Goal: Book appointment/travel/reservation

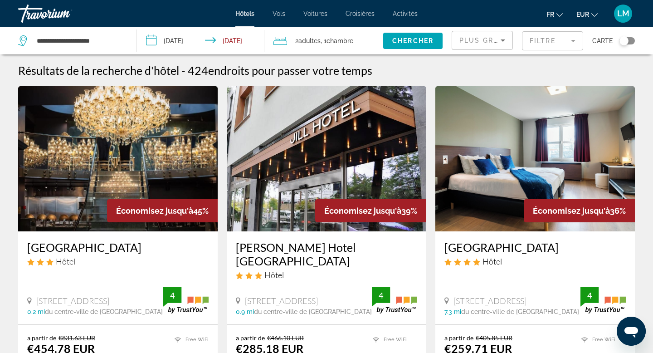
click at [634, 40] on div "Toggle map" at bounding box center [627, 40] width 15 height 7
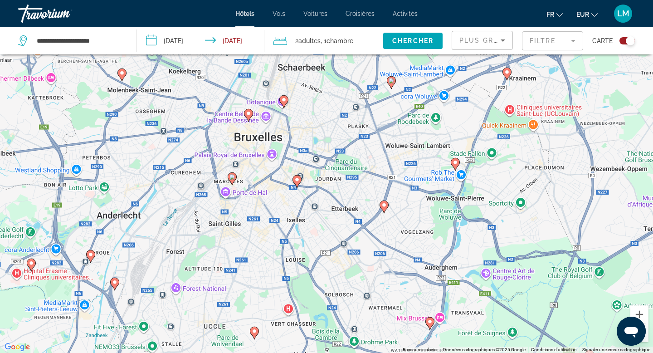
drag, startPoint x: 275, startPoint y: 130, endPoint x: 271, endPoint y: 178, distance: 48.2
click at [271, 178] on div "Pour activer le glissement avec le clavier, appuyez sur Alt+Entrée. Une fois ce…" at bounding box center [326, 176] width 653 height 353
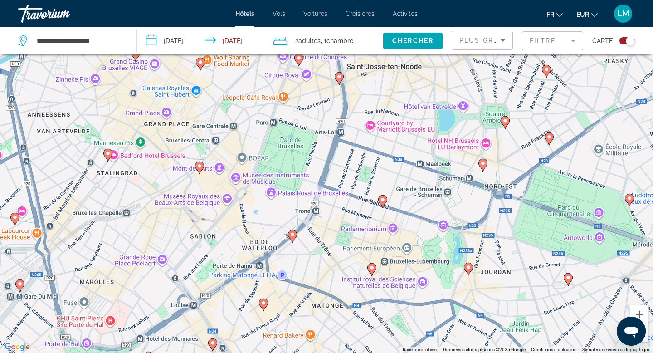
drag, startPoint x: 259, startPoint y: 132, endPoint x: 256, endPoint y: 223, distance: 90.8
click at [256, 223] on div "Pour activer le glissement avec le clavier, appuyez sur Alt+Entrée. Une fois ce…" at bounding box center [326, 176] width 653 height 353
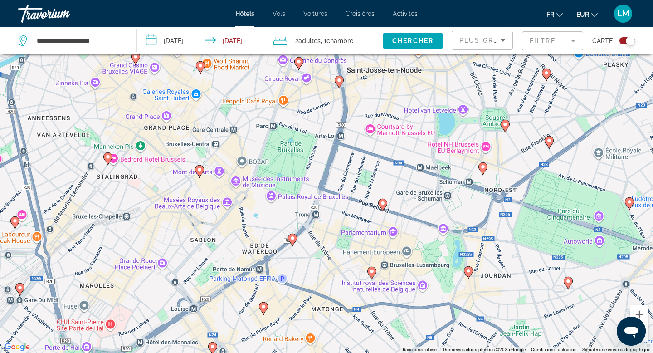
click at [197, 170] on image "Main content" at bounding box center [199, 169] width 5 height 5
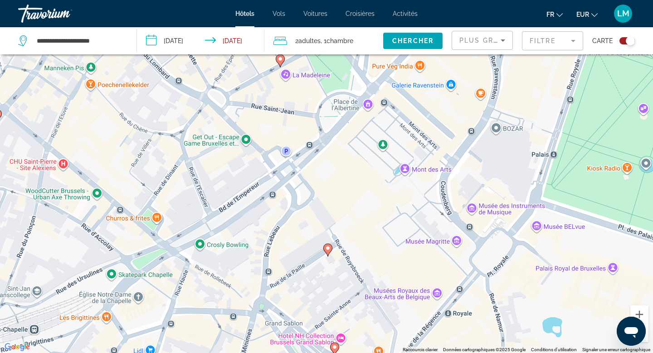
click at [327, 249] on image "Main content" at bounding box center [327, 247] width 5 height 5
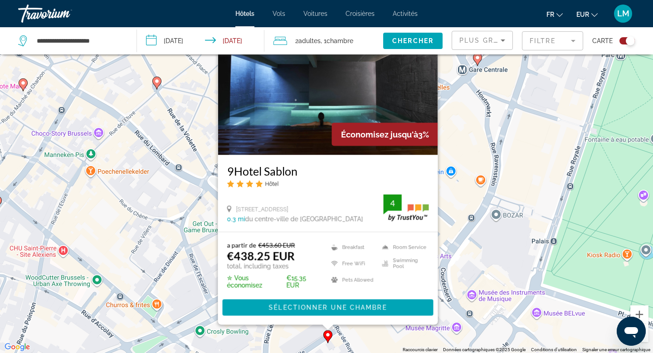
click at [191, 174] on div "Pour activer le glissement avec le clavier, appuyez sur Alt+Entrée. Une fois ce…" at bounding box center [326, 176] width 653 height 353
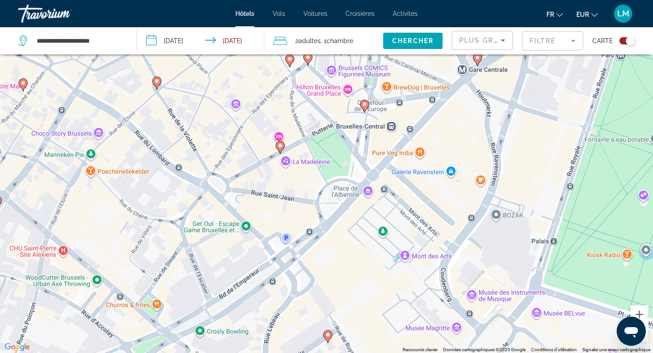
click at [156, 81] on image "Main content" at bounding box center [156, 80] width 5 height 5
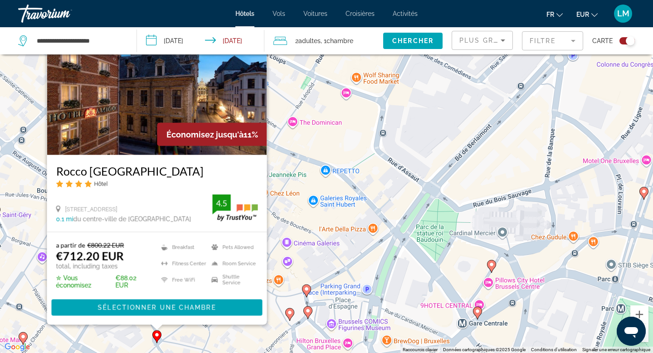
click at [307, 287] on image "Main content" at bounding box center [306, 288] width 5 height 5
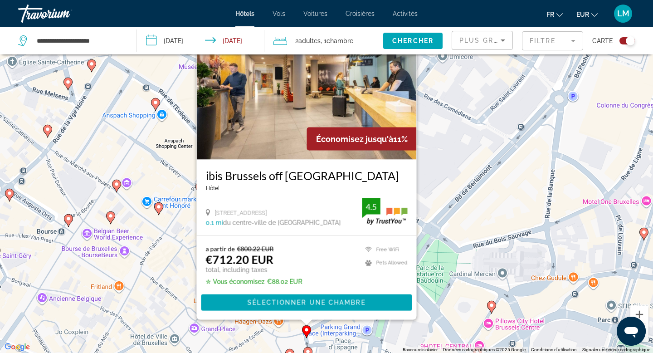
click at [494, 160] on div "Pour activer le glissement avec le clavier, appuyez sur Alt+Entrée. Une fois ce…" at bounding box center [326, 176] width 653 height 353
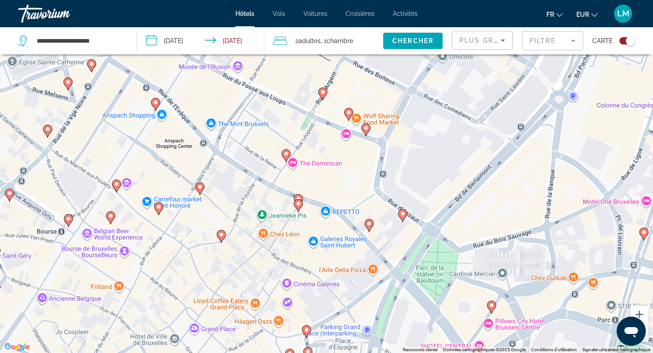
click at [553, 50] on button "Filtre" at bounding box center [552, 41] width 61 height 20
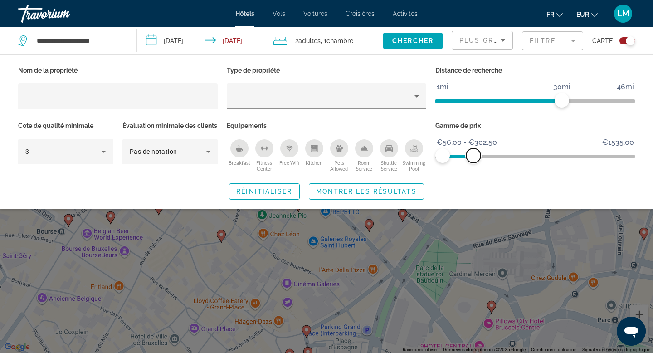
drag, startPoint x: 623, startPoint y: 153, endPoint x: 474, endPoint y: 152, distance: 148.8
click at [474, 152] on span "ngx-slider-max" at bounding box center [473, 155] width 15 height 15
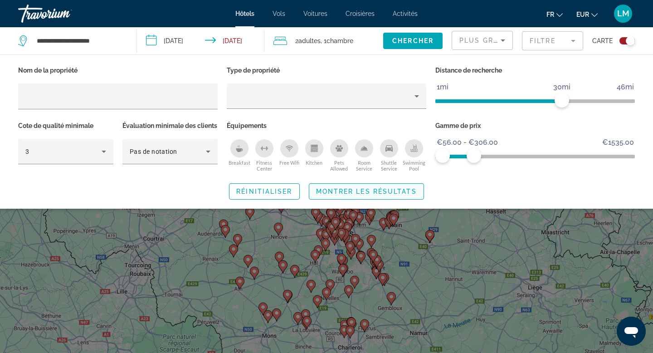
click at [336, 195] on span "Montrer les résultats" at bounding box center [366, 191] width 101 height 7
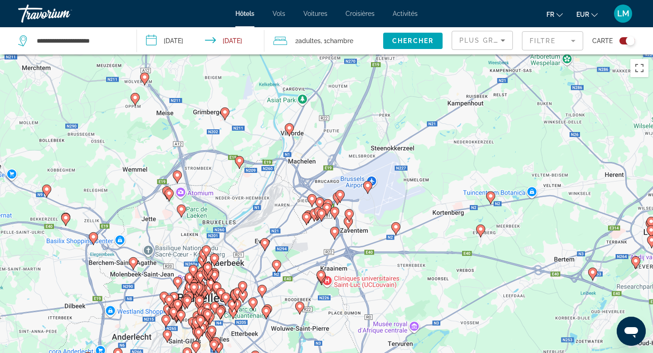
drag, startPoint x: 283, startPoint y: 252, endPoint x: 314, endPoint y: 178, distance: 80.3
click at [314, 178] on div "Pour activer le glissement avec le clavier, appuyez sur Alt+Entrée. Une fois ce…" at bounding box center [326, 230] width 653 height 353
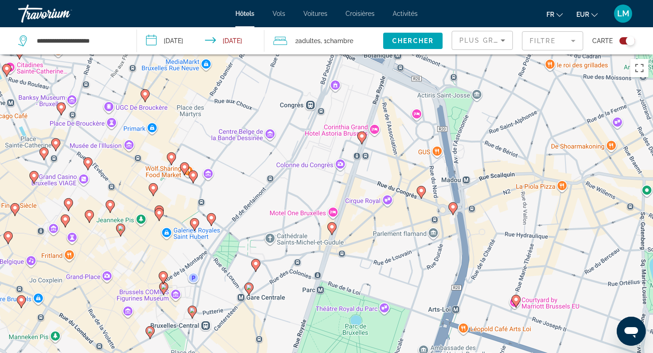
click at [214, 216] on icon "Main content" at bounding box center [211, 220] width 8 height 12
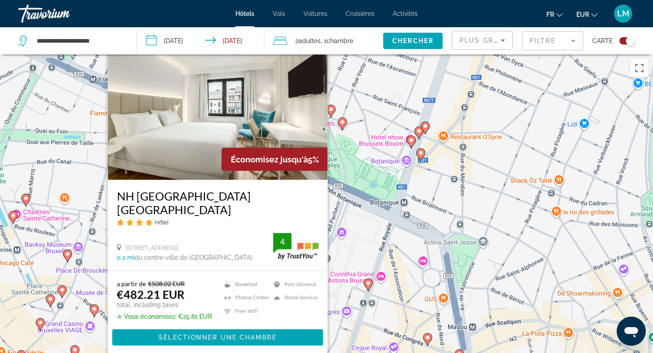
drag, startPoint x: 380, startPoint y: 201, endPoint x: 457, endPoint y: 104, distance: 124.3
click at [457, 104] on div "Pour activer le glissement avec le clavier, appuyez sur Alt+Entrée. Une fois ce…" at bounding box center [326, 230] width 653 height 353
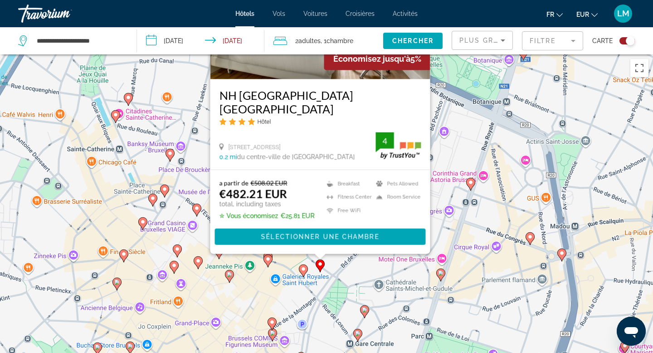
click at [303, 269] on image "Main content" at bounding box center [303, 268] width 5 height 5
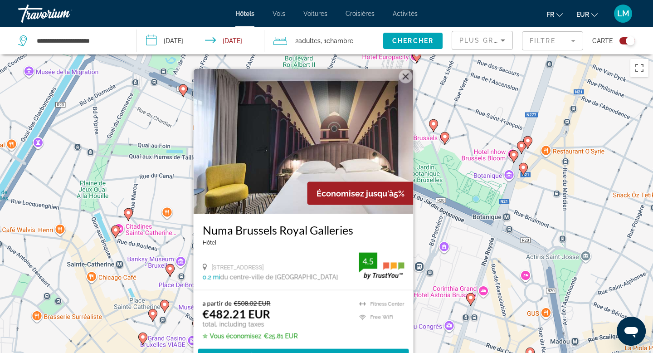
click at [153, 245] on div "Pour activer le glissement avec le clavier, appuyez sur Alt+Entrée. Une fois ce…" at bounding box center [326, 230] width 653 height 353
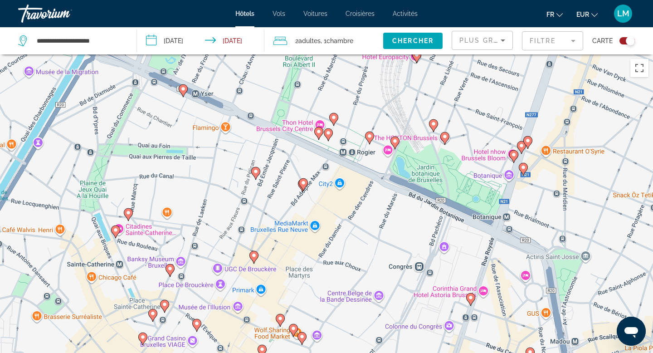
click at [168, 268] on image "Main content" at bounding box center [169, 268] width 5 height 5
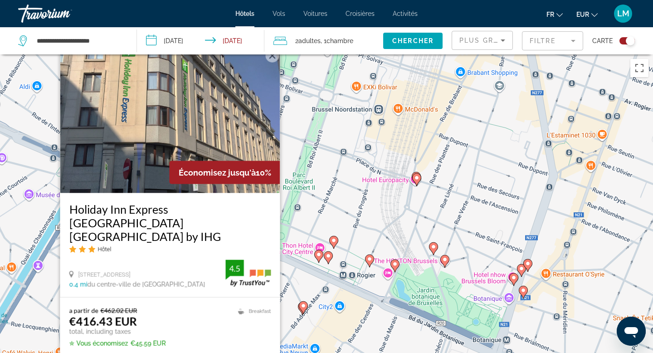
click at [316, 255] on icon "Main content" at bounding box center [319, 256] width 8 height 12
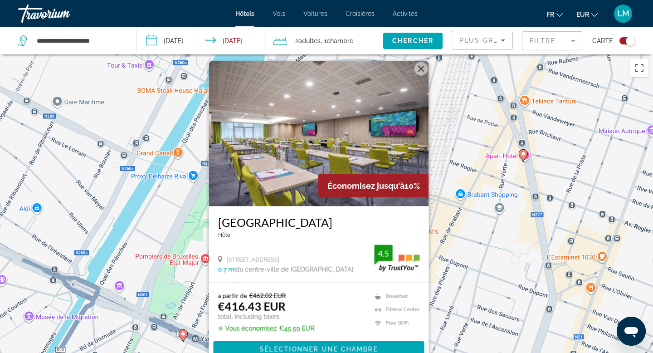
drag, startPoint x: 140, startPoint y: 285, endPoint x: 195, endPoint y: 138, distance: 156.6
click at [195, 140] on div "Pour activer le glissement avec le clavier, appuyez sur Alt+Entrée. Une fois ce…" at bounding box center [326, 230] width 653 height 353
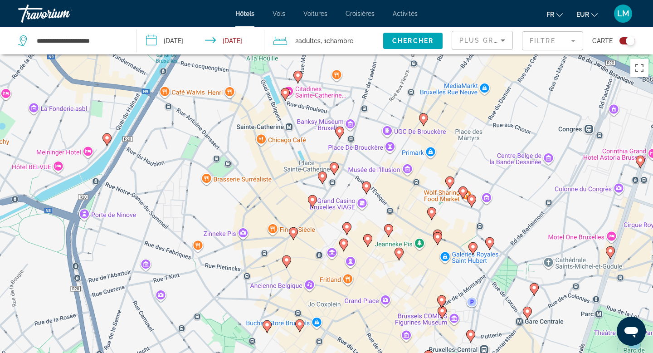
click at [423, 119] on image "Main content" at bounding box center [423, 117] width 5 height 5
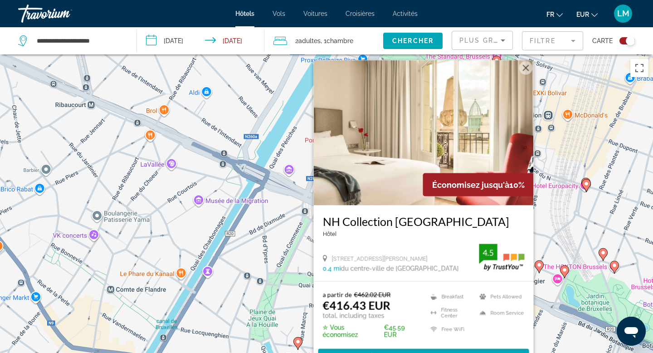
click at [268, 211] on div "Pour activer le glissement avec le clavier, appuyez sur Alt+Entrée. Une fois ce…" at bounding box center [326, 230] width 653 height 353
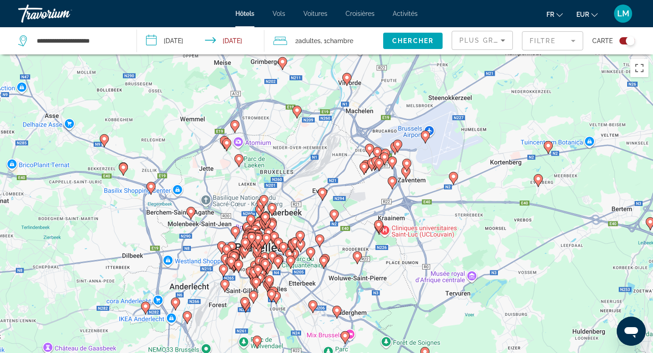
drag, startPoint x: 248, startPoint y: 166, endPoint x: 215, endPoint y: 346, distance: 183.2
click at [215, 341] on div "Pour activer le glissement avec le clavier, appuyez sur Alt+Entrée. Une fois ce…" at bounding box center [326, 230] width 653 height 353
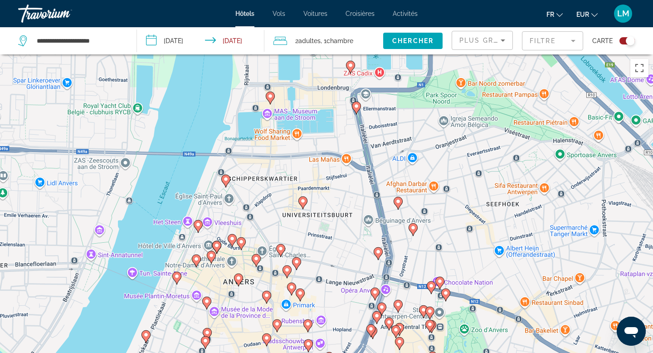
drag, startPoint x: 354, startPoint y: 292, endPoint x: 307, endPoint y: 248, distance: 64.2
click at [307, 248] on div "Pour activer le glissement avec le clavier, appuyez sur Alt+Entrée. Une fois ce…" at bounding box center [326, 230] width 653 height 353
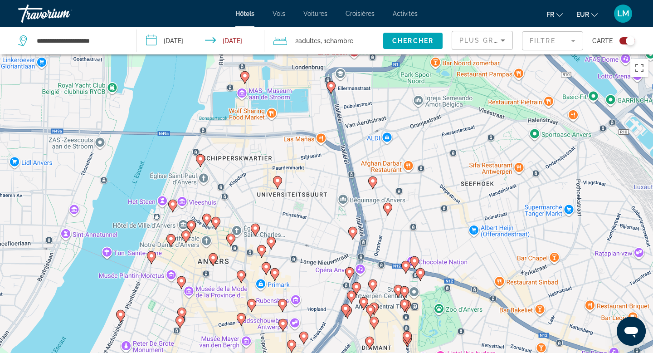
click at [213, 255] on icon "Main content" at bounding box center [213, 260] width 8 height 12
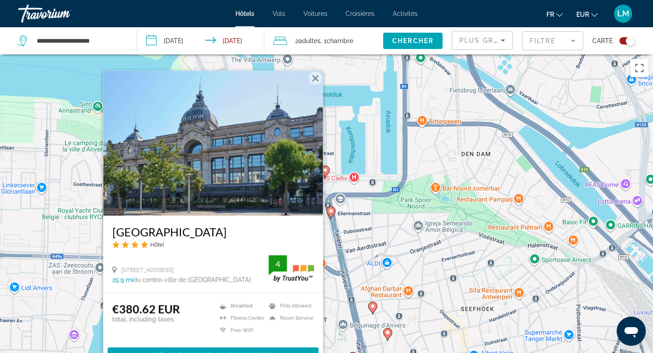
click at [315, 76] on button "Fermer" at bounding box center [316, 79] width 14 height 14
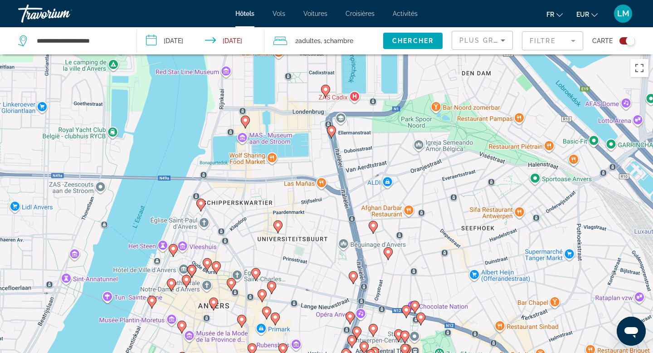
drag, startPoint x: 288, startPoint y: 352, endPoint x: 286, endPoint y: 240, distance: 112.0
click at [286, 240] on div "Pour activer le glissement avec le clavier, appuyez sur Alt+Entrée. Une fois ce…" at bounding box center [326, 230] width 653 height 353
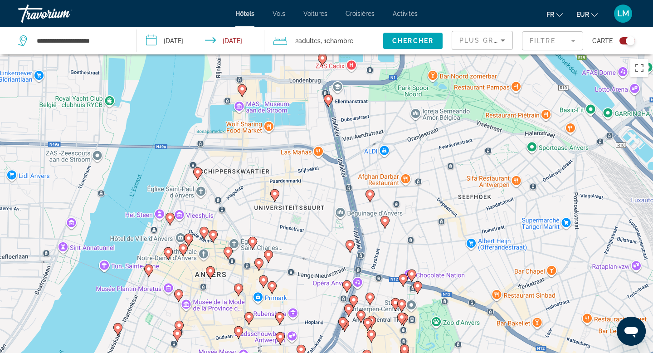
click at [263, 280] on image "Main content" at bounding box center [263, 279] width 5 height 5
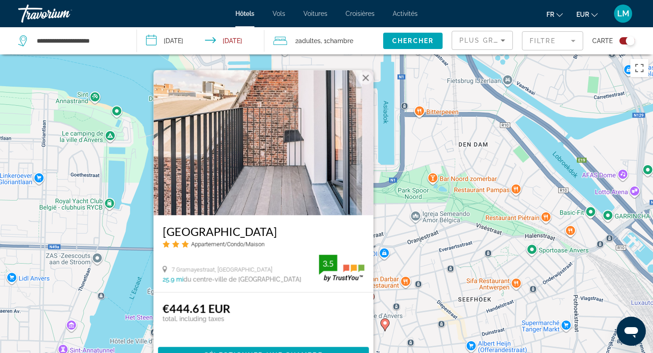
click at [399, 205] on div "Pour activer le glissement avec le clavier, appuyez sur Alt+Entrée. Une fois ce…" at bounding box center [326, 230] width 653 height 353
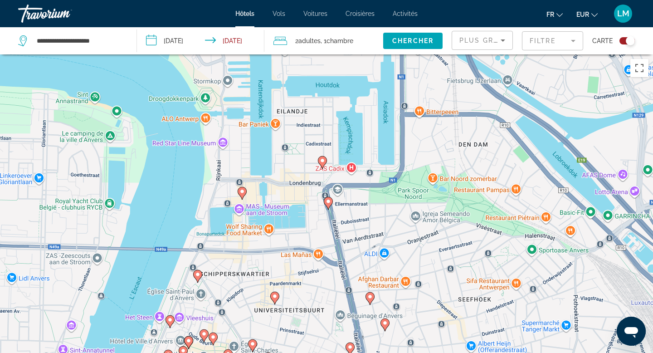
click at [325, 162] on image "Main content" at bounding box center [322, 160] width 5 height 5
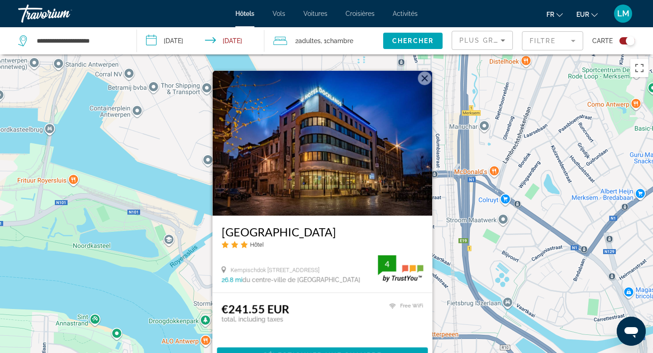
click at [183, 213] on div "Pour activer le glissement avec le clavier, appuyez sur Alt+Entrée. Une fois ce…" at bounding box center [326, 230] width 653 height 353
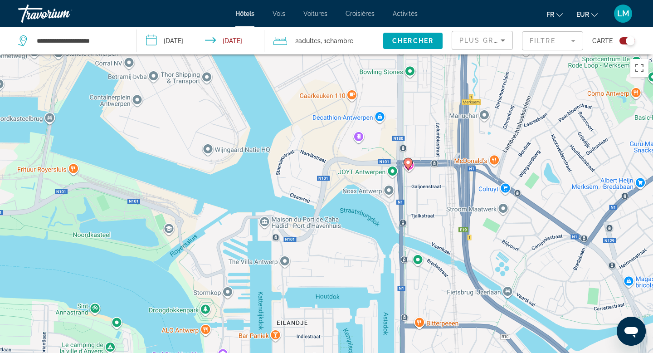
drag, startPoint x: 261, startPoint y: 255, endPoint x: 270, endPoint y: 162, distance: 93.5
click at [270, 162] on div "Pour activer le glissement avec le clavier, appuyez sur Alt+Entrée. Une fois ce…" at bounding box center [326, 230] width 653 height 353
